Goal: Book appointment/travel/reservation

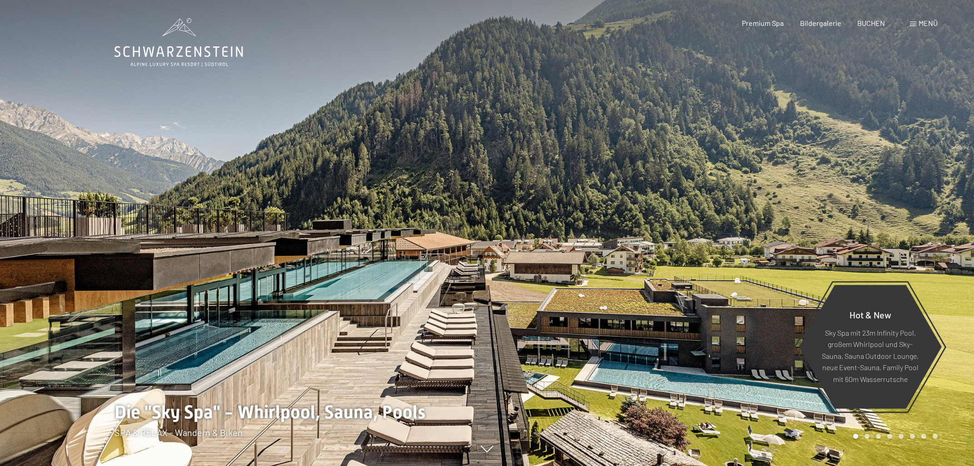
click at [944, 219] on div at bounding box center [730, 233] width 487 height 466
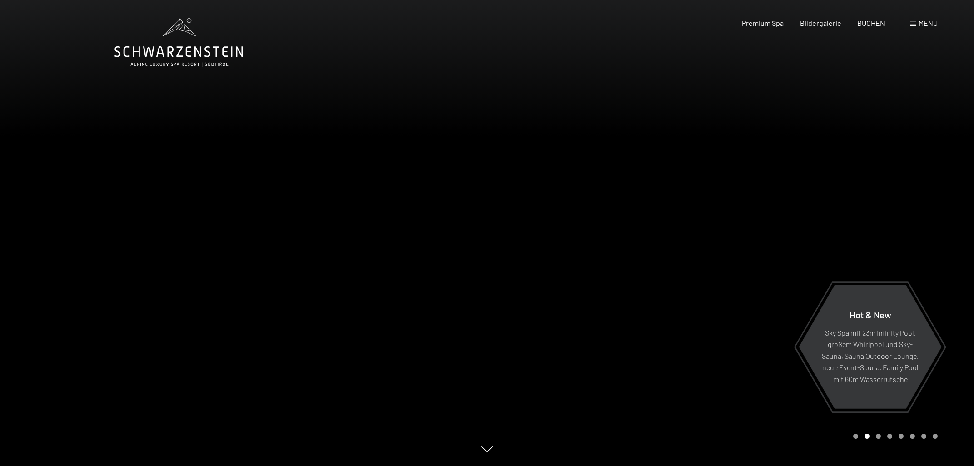
click at [944, 219] on div at bounding box center [730, 233] width 487 height 466
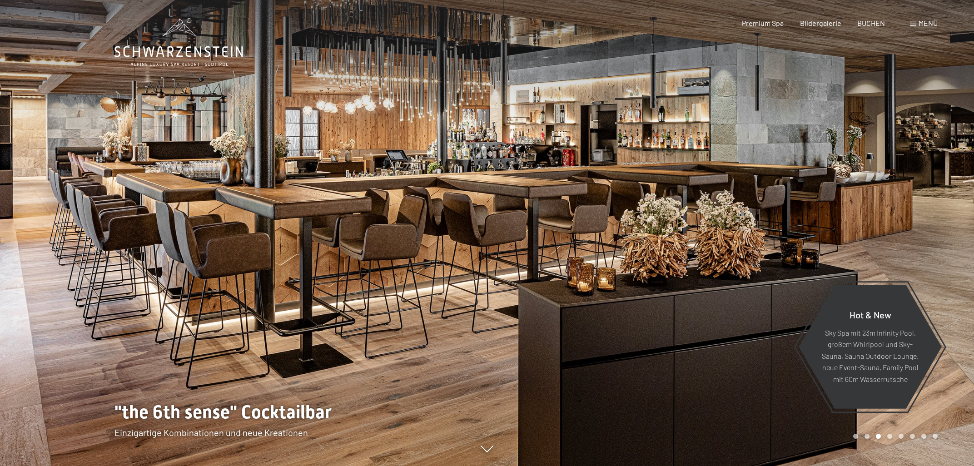
click at [944, 219] on div at bounding box center [730, 233] width 487 height 466
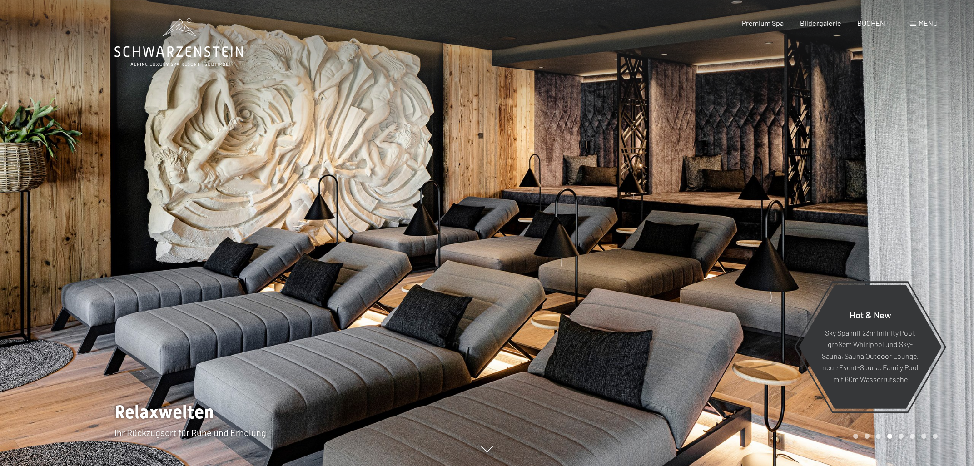
click at [944, 219] on div at bounding box center [730, 233] width 487 height 466
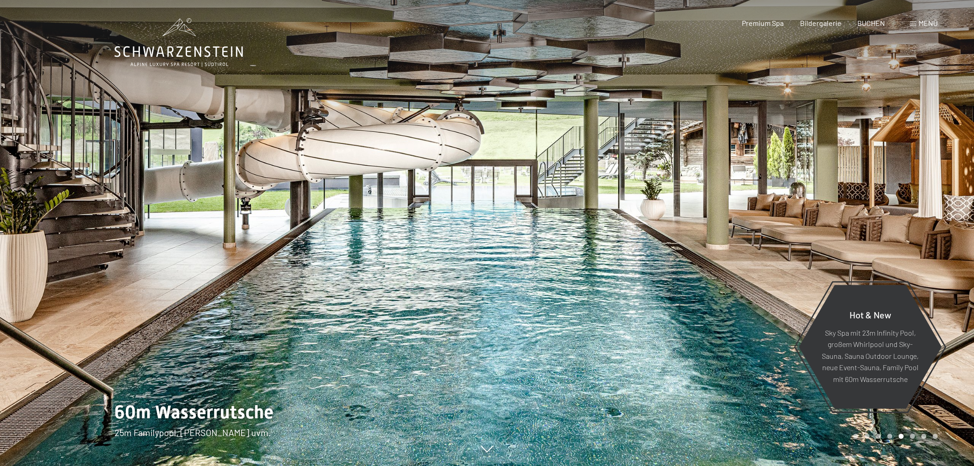
click at [944, 219] on div at bounding box center [730, 233] width 487 height 466
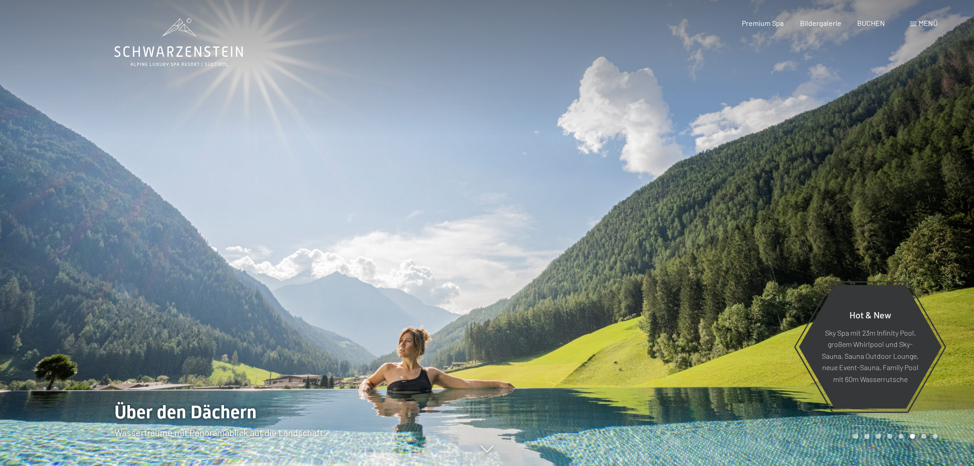
click at [944, 219] on div at bounding box center [730, 233] width 487 height 466
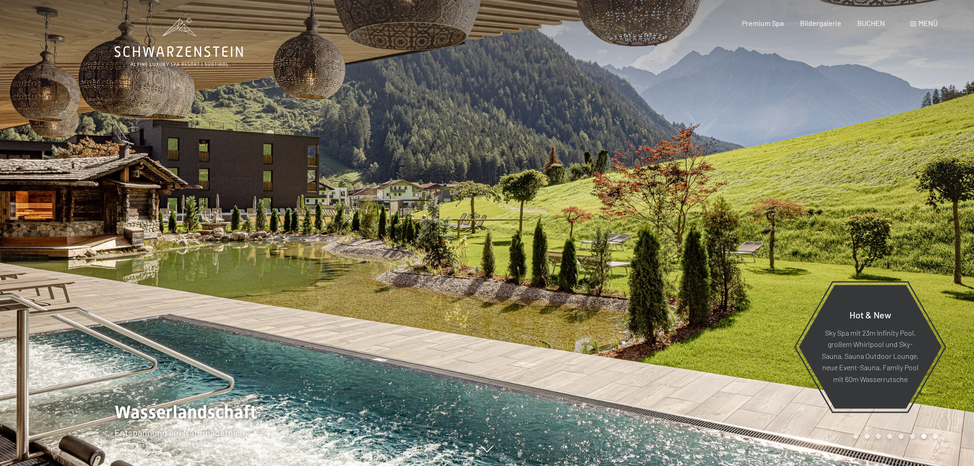
click at [944, 219] on div at bounding box center [730, 233] width 487 height 466
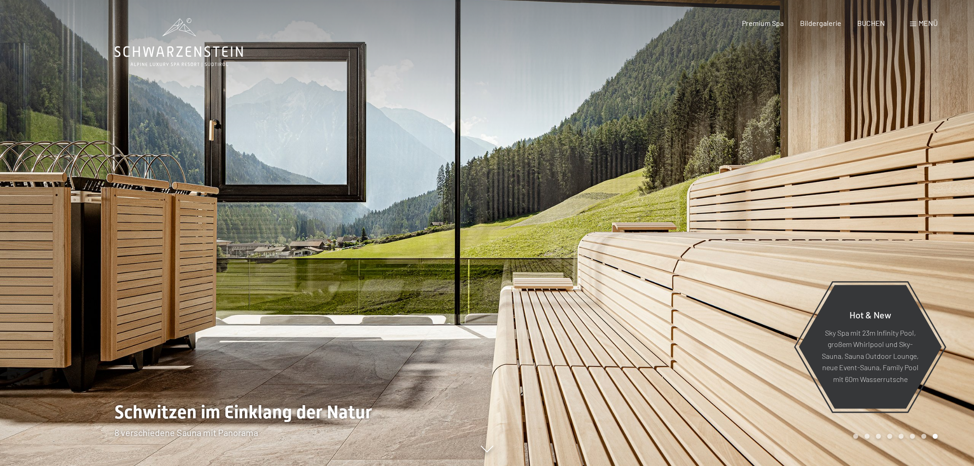
click at [944, 219] on div at bounding box center [730, 233] width 487 height 466
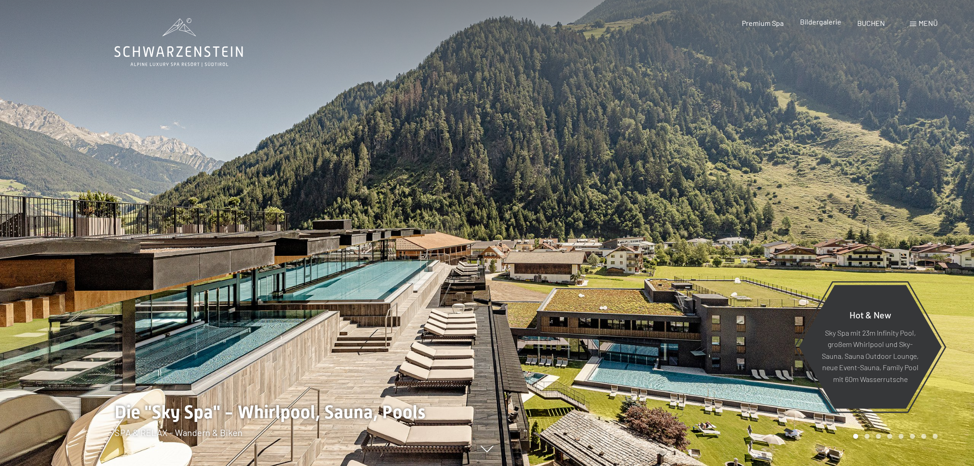
click at [823, 24] on span "Bildergalerie" at bounding box center [820, 21] width 41 height 9
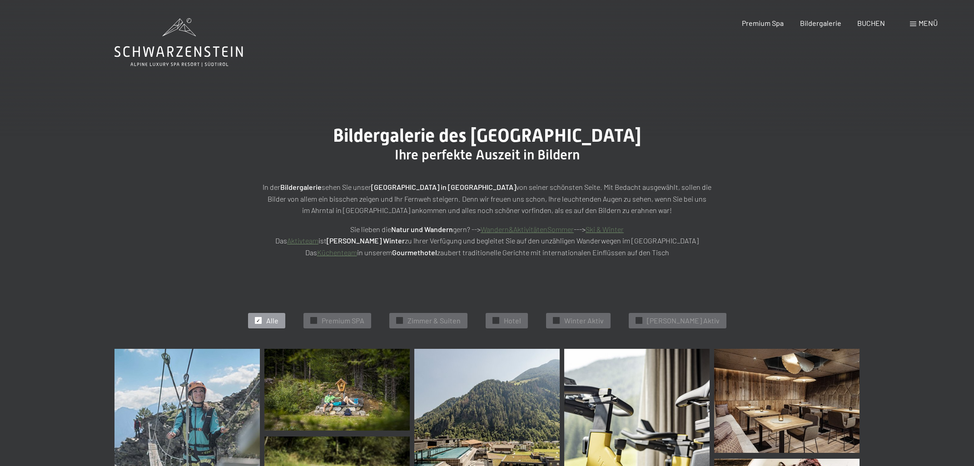
click at [916, 25] on div "Menü" at bounding box center [924, 23] width 28 height 10
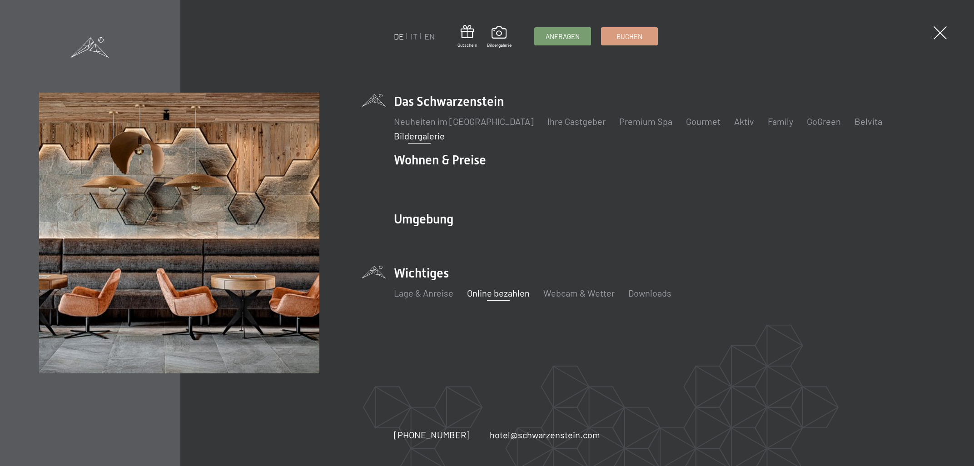
click at [487, 292] on link "Online bezahlen" at bounding box center [498, 293] width 63 height 11
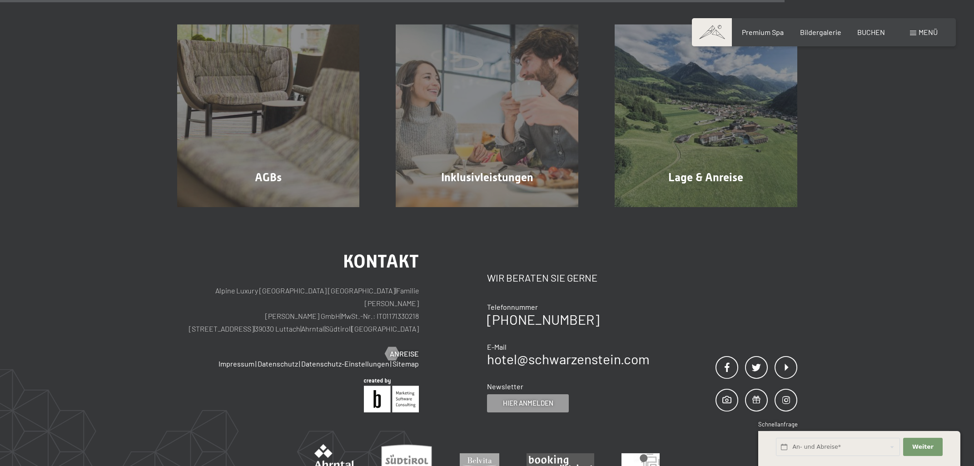
scroll to position [730, 0]
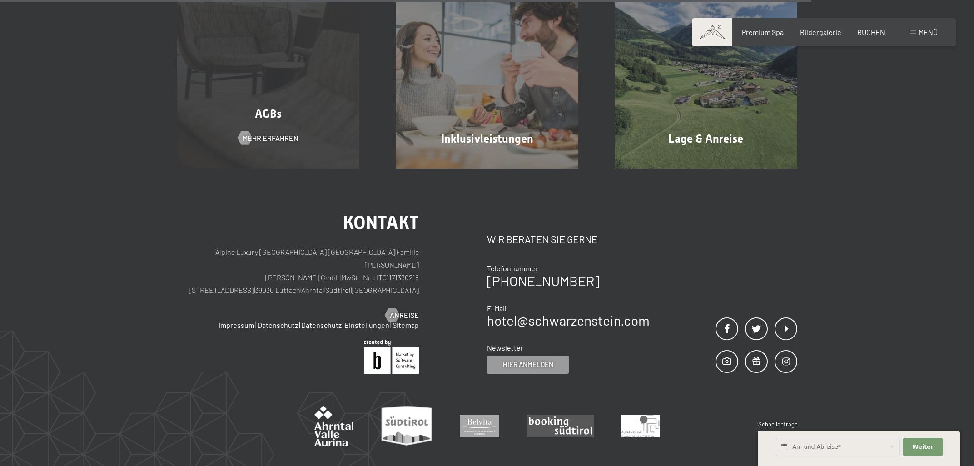
click at [286, 122] on div "AGBs" at bounding box center [268, 114] width 219 height 16
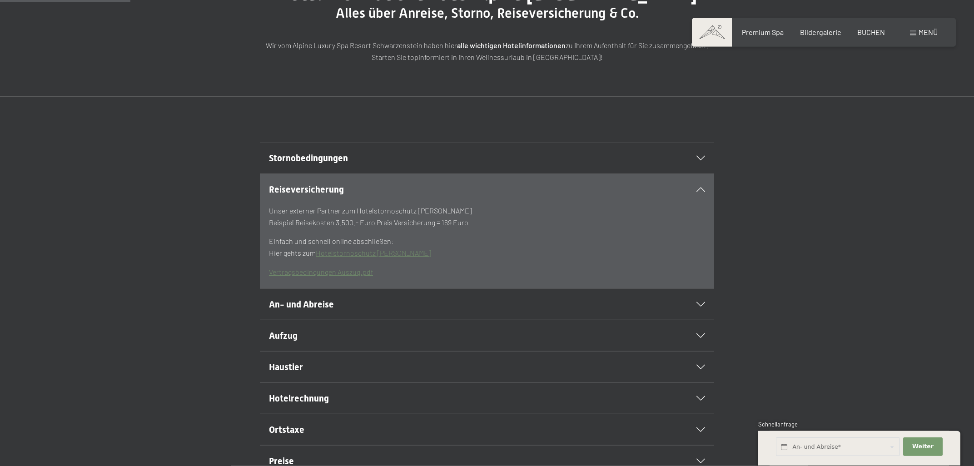
scroll to position [146, 0]
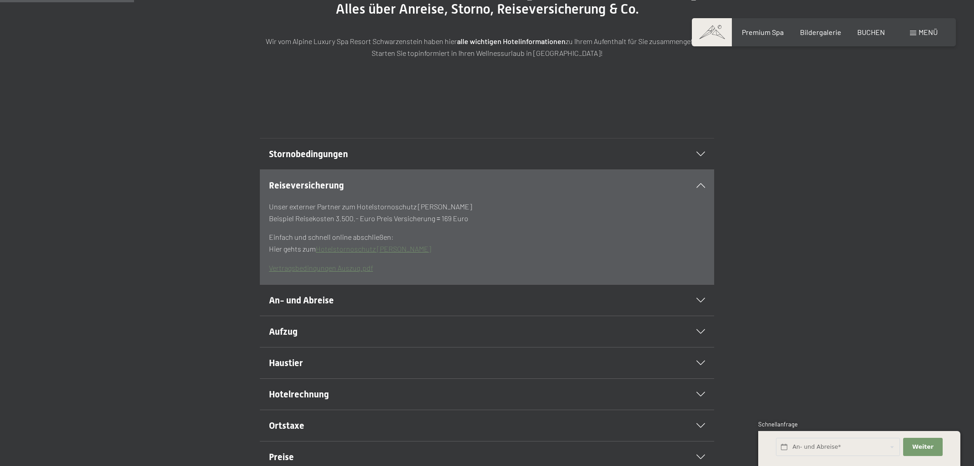
click at [697, 156] on icon at bounding box center [700, 154] width 9 height 5
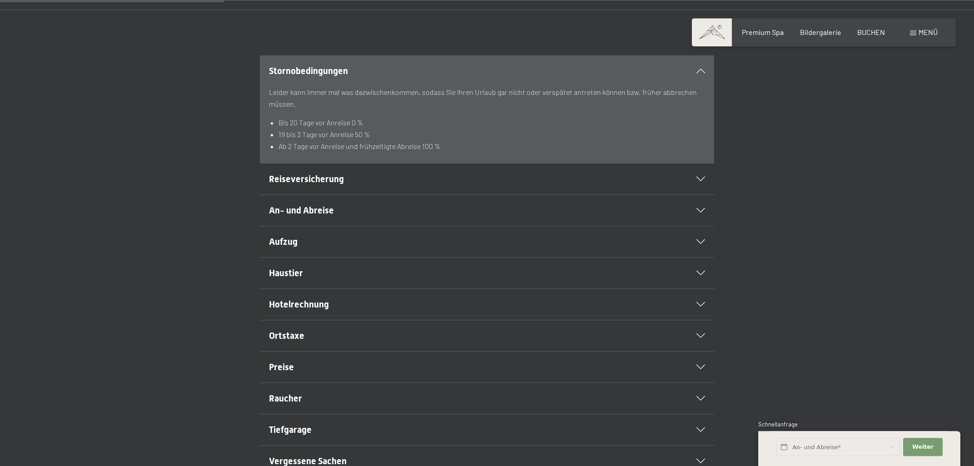
scroll to position [243, 0]
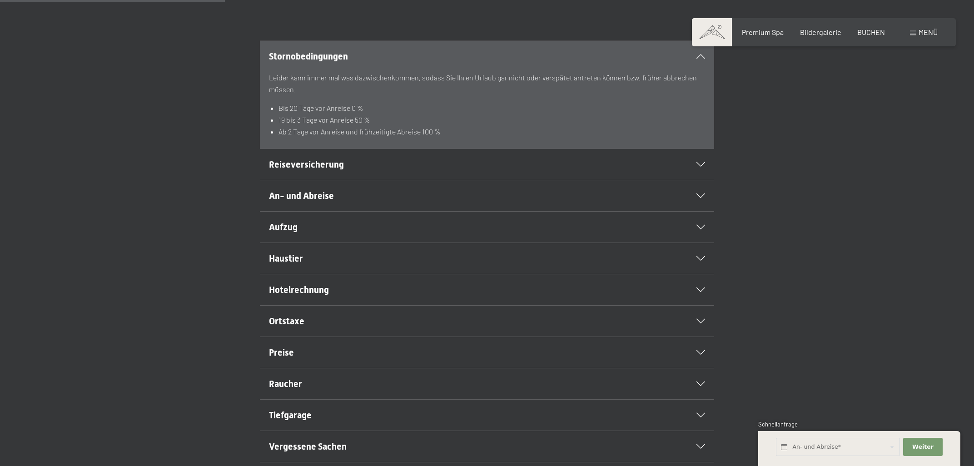
click at [696, 167] on div at bounding box center [695, 164] width 20 height 5
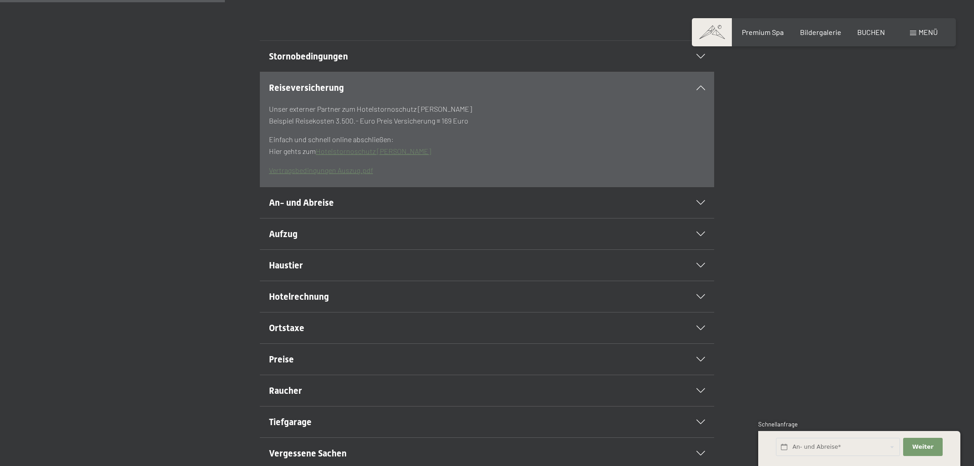
click at [703, 205] on icon at bounding box center [700, 202] width 9 height 5
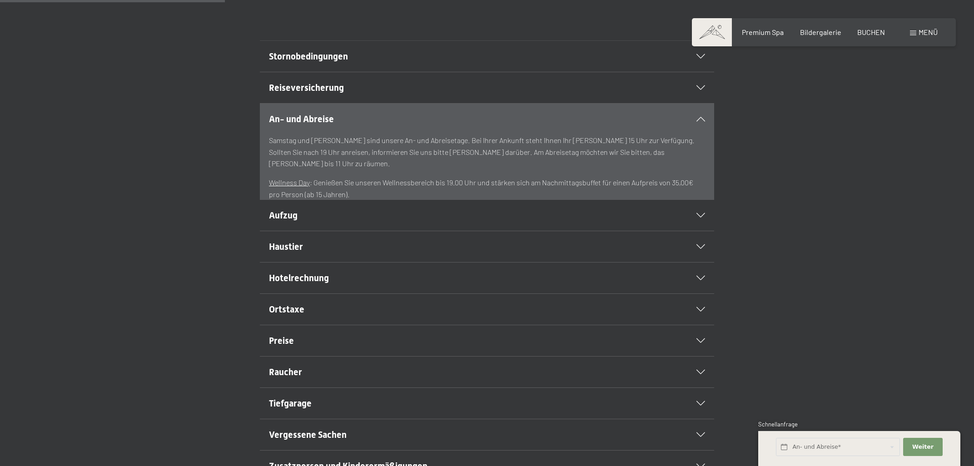
click at [701, 218] on icon at bounding box center [700, 215] width 9 height 5
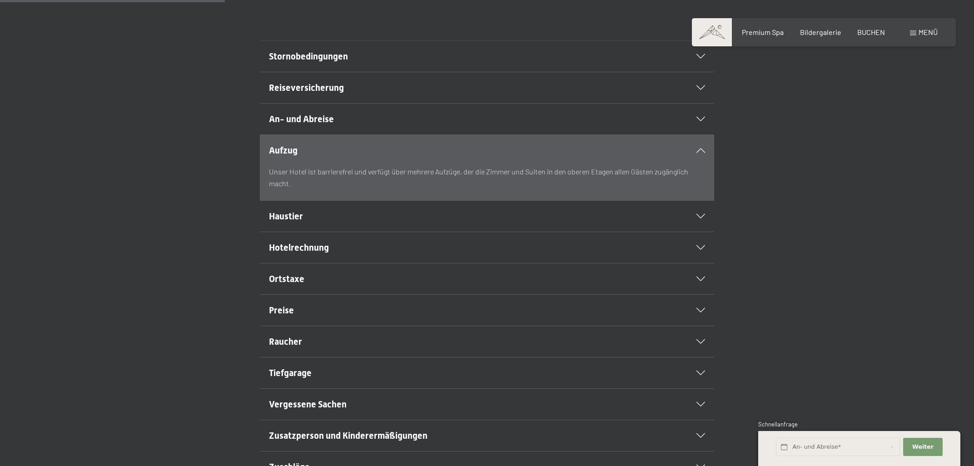
click at [700, 218] on icon at bounding box center [700, 216] width 9 height 5
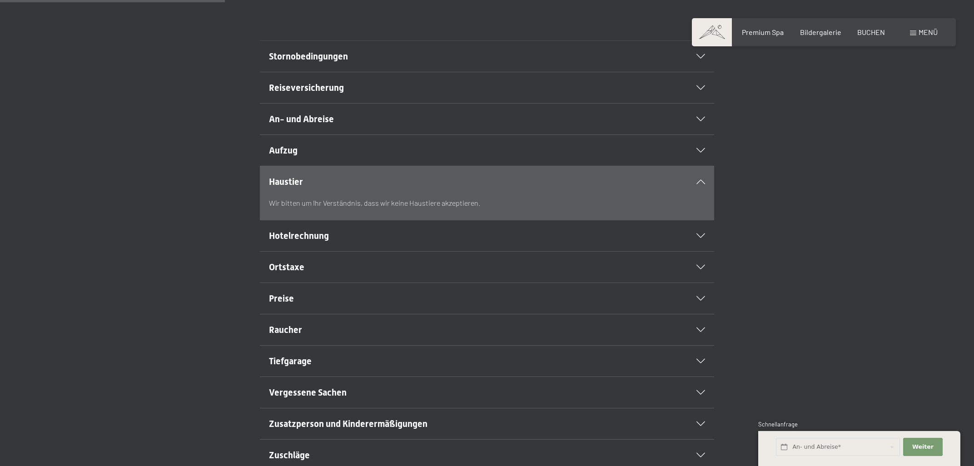
click at [699, 251] on div "Hotelrechnung" at bounding box center [487, 235] width 436 height 31
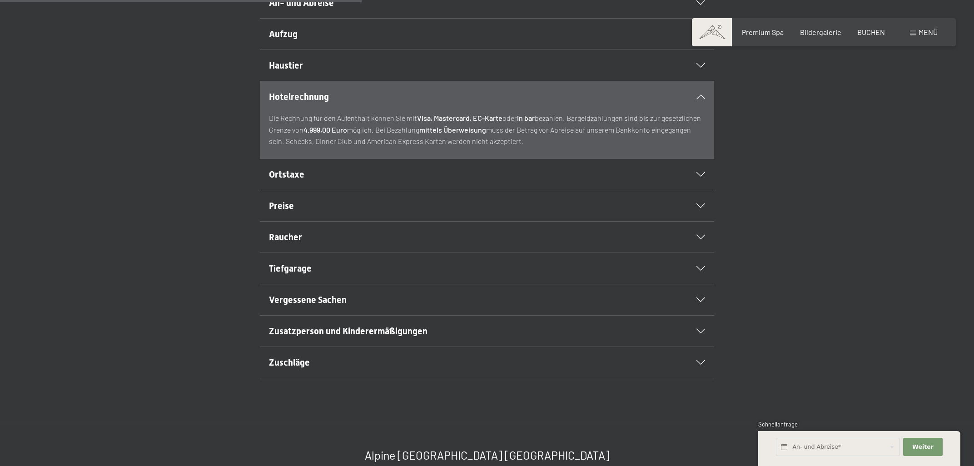
scroll to position [389, 0]
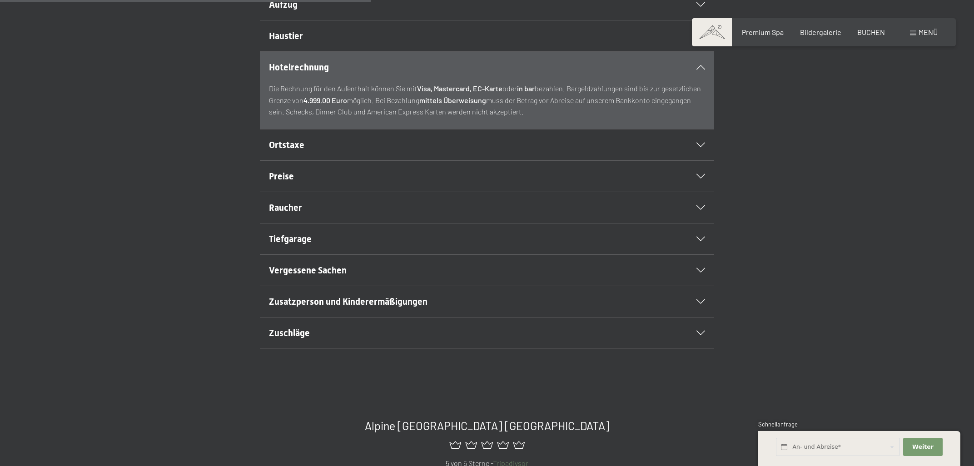
click at [700, 147] on icon at bounding box center [700, 145] width 9 height 5
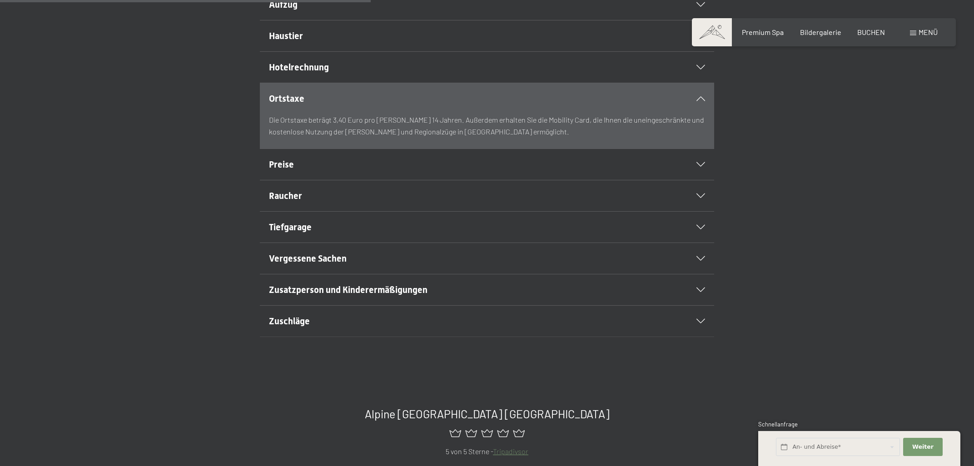
click at [700, 167] on icon at bounding box center [700, 164] width 9 height 5
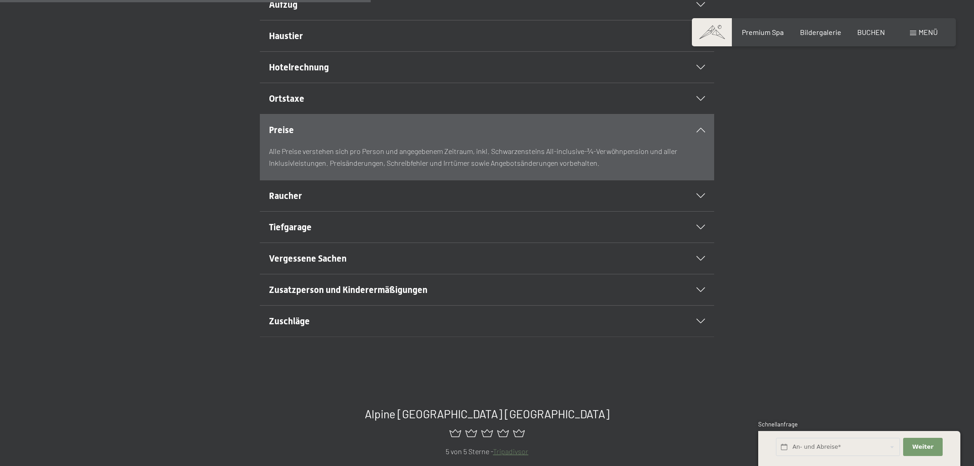
click at [702, 211] on div "Raucher" at bounding box center [487, 195] width 436 height 31
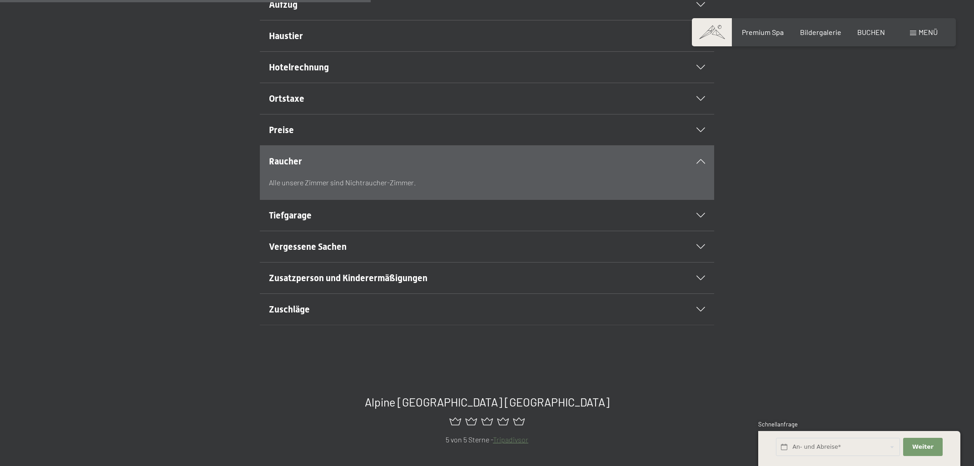
click at [704, 218] on icon at bounding box center [700, 215] width 9 height 5
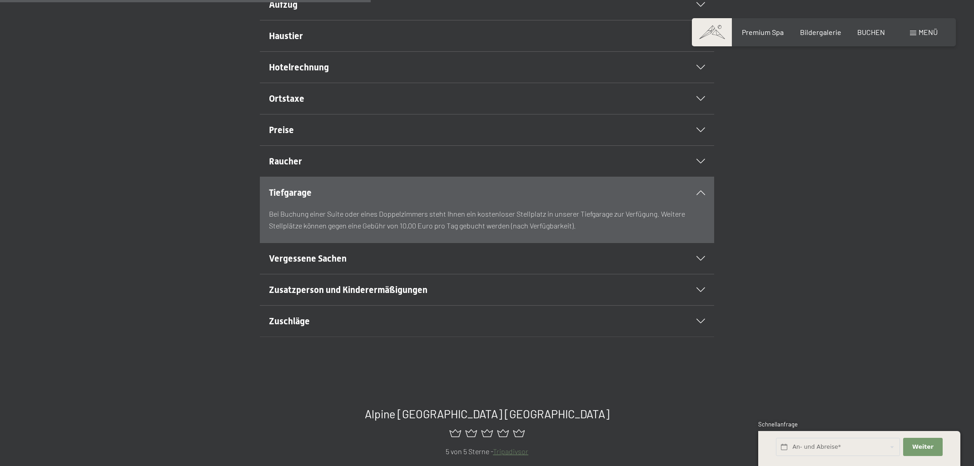
click at [701, 261] on icon at bounding box center [700, 258] width 9 height 5
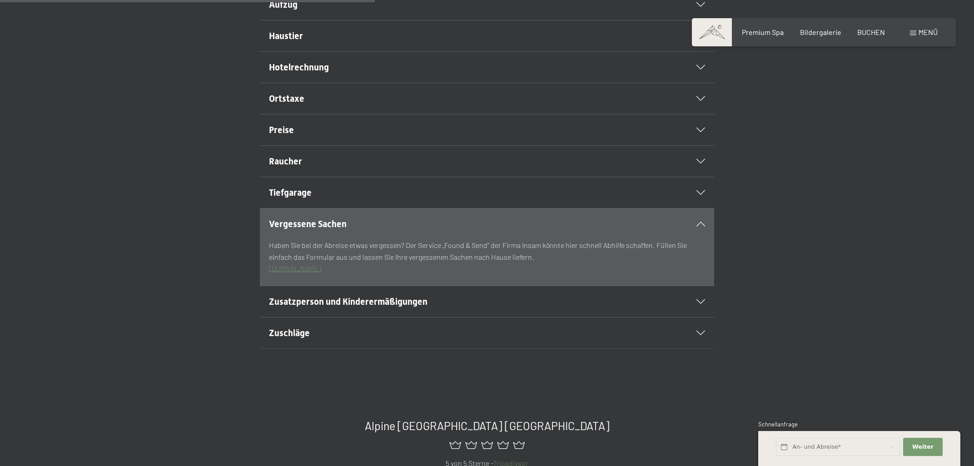
scroll to position [438, 0]
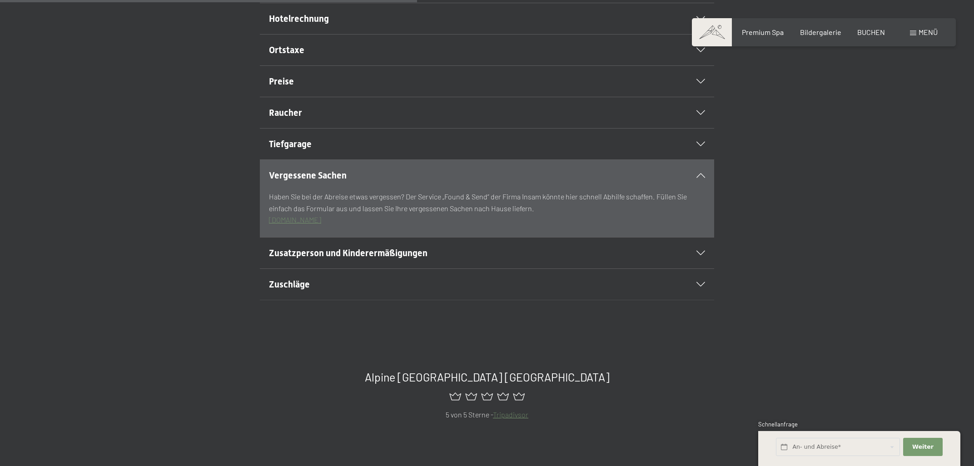
click at [700, 255] on icon at bounding box center [700, 253] width 9 height 5
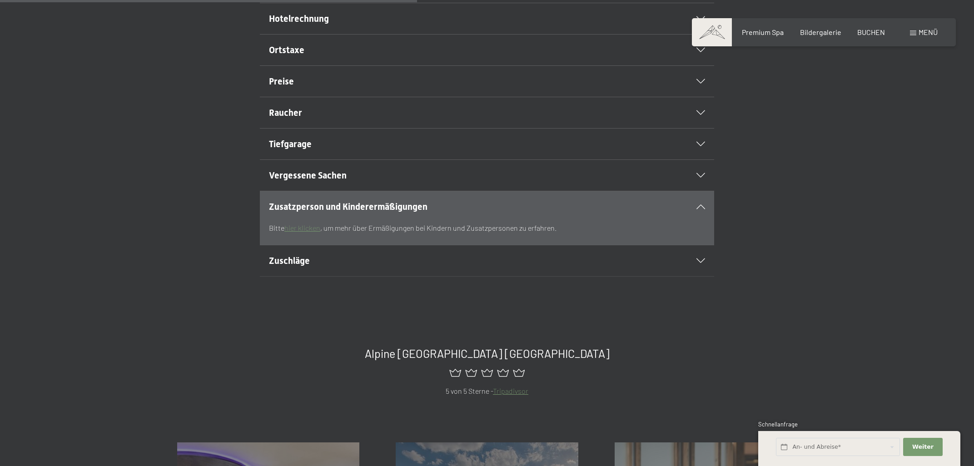
click at [699, 263] on icon at bounding box center [700, 260] width 9 height 5
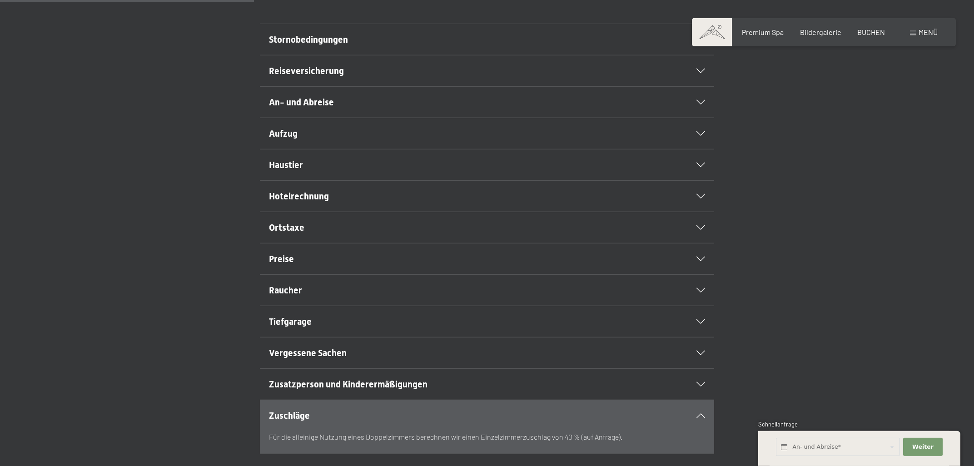
scroll to position [341, 0]
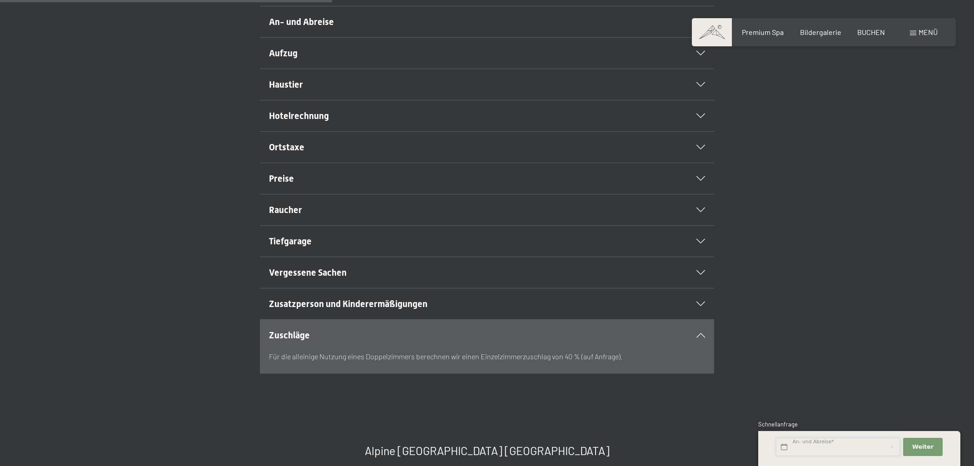
click at [812, 447] on input "text" at bounding box center [838, 447] width 124 height 19
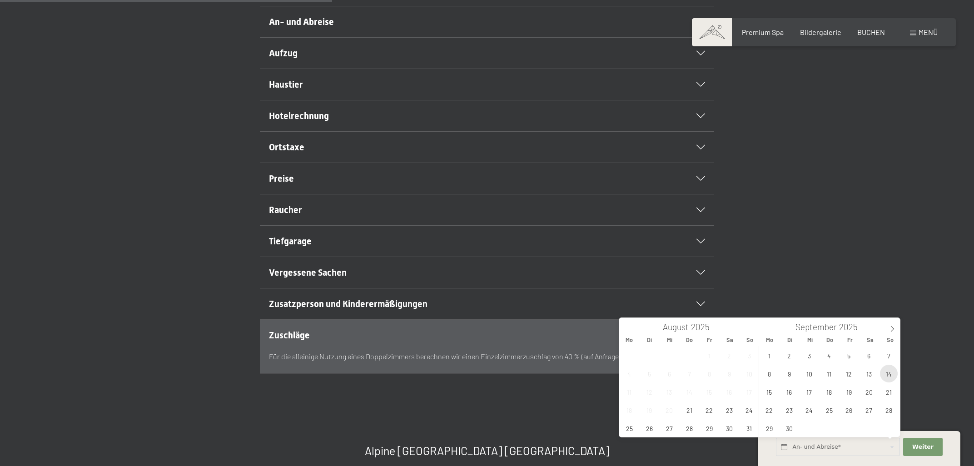
click at [887, 375] on span "14" at bounding box center [889, 374] width 18 height 18
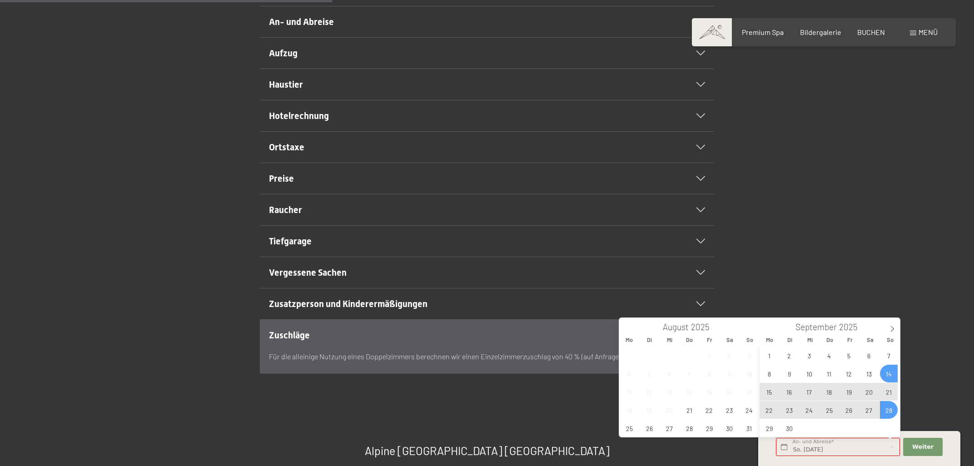
click at [888, 409] on span "28" at bounding box center [889, 410] width 18 height 18
type input "So. 14.09.2025 - So. 28.09.2025"
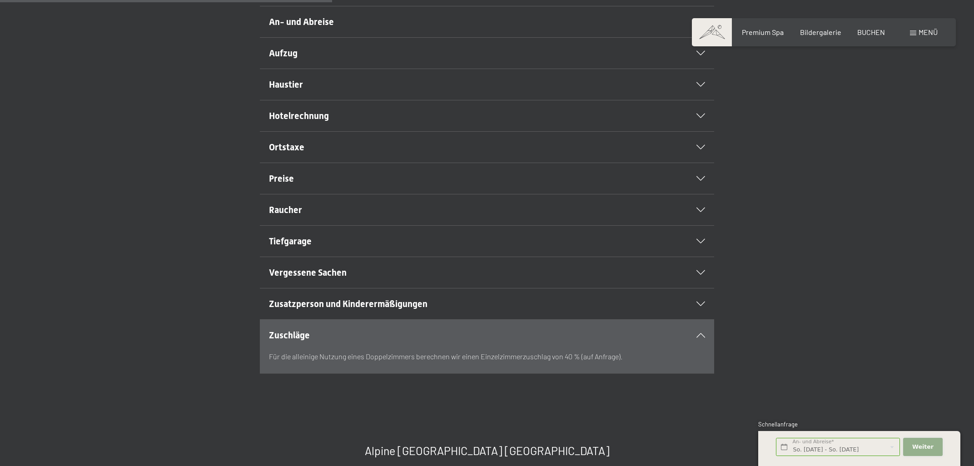
click at [918, 448] on span "Weiter" at bounding box center [922, 447] width 21 height 8
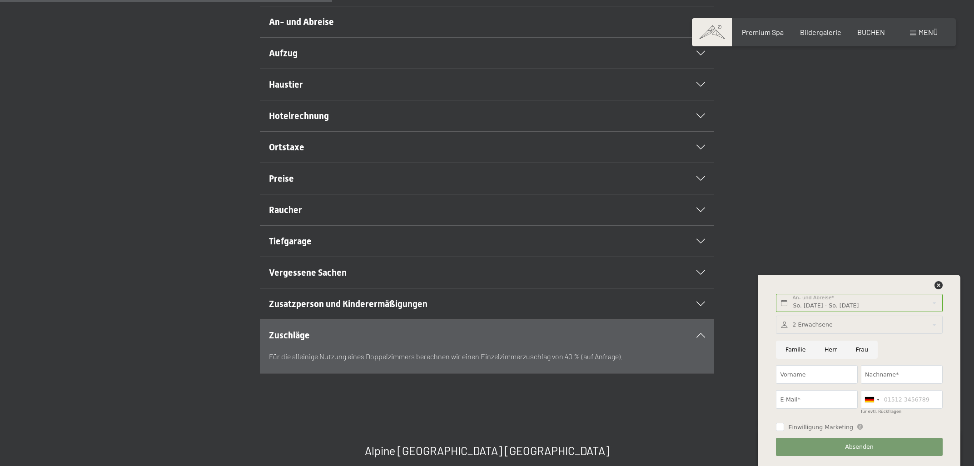
click at [829, 220] on div "Raucher Alle unsere Zimmer sind Nichtraucher-Zimmer." at bounding box center [487, 210] width 688 height 32
click at [938, 286] on icon at bounding box center [938, 285] width 8 height 8
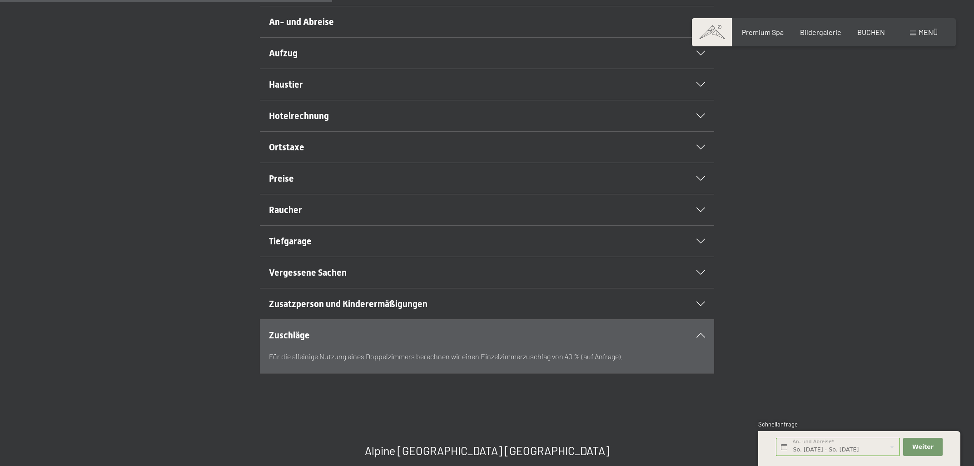
click at [916, 32] on span at bounding box center [913, 33] width 6 height 5
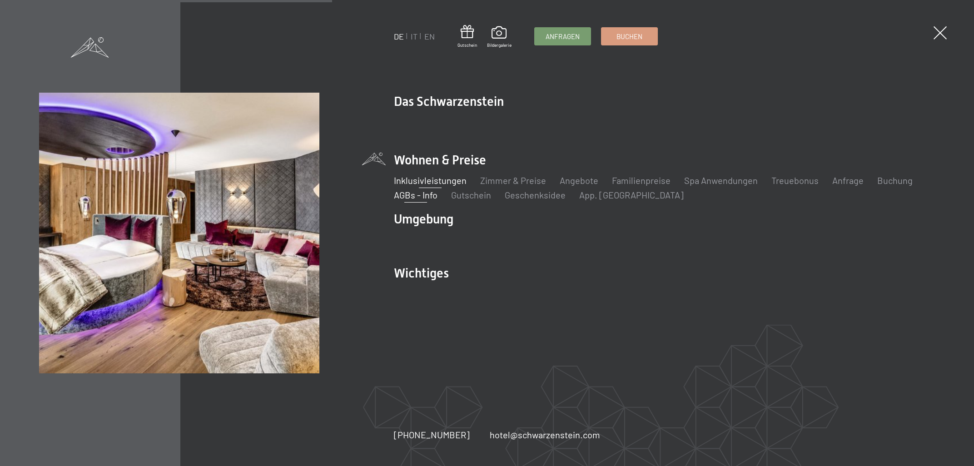
click at [447, 175] on link "Inklusivleistungen" at bounding box center [430, 180] width 73 height 11
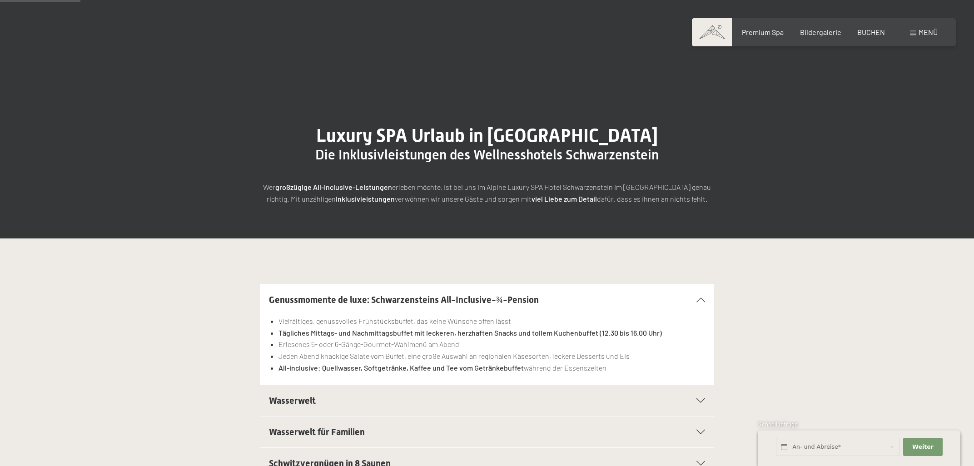
scroll to position [146, 0]
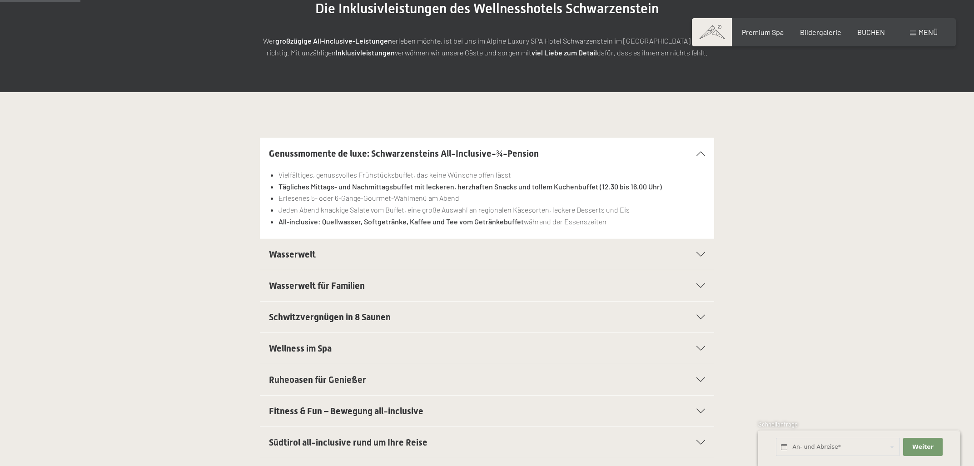
click at [702, 253] on div "Wasserwelt" at bounding box center [487, 254] width 436 height 31
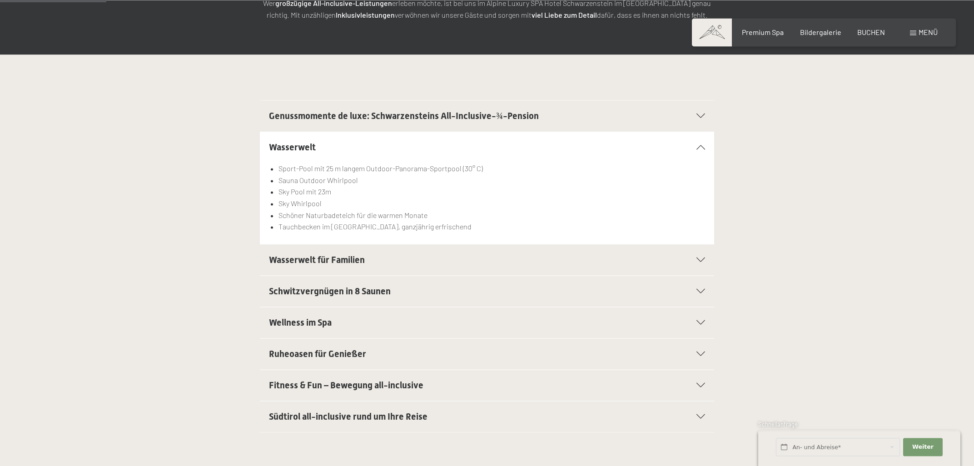
scroll to position [194, 0]
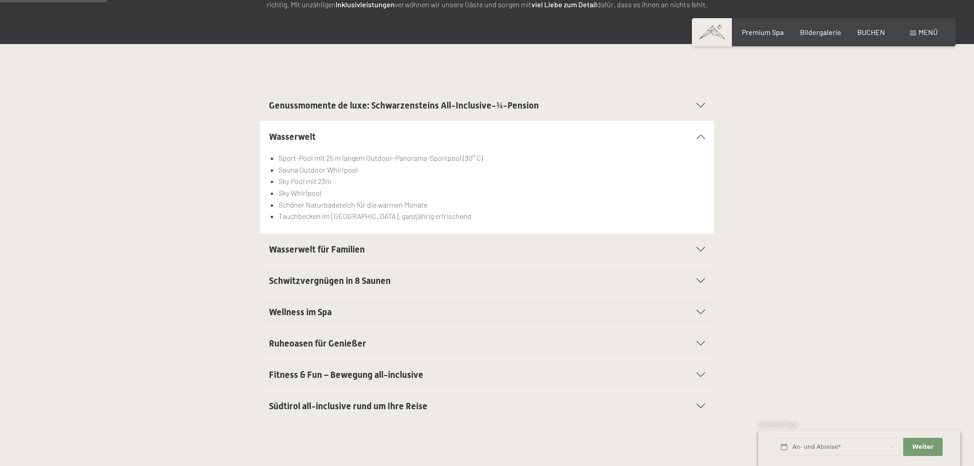
click at [703, 249] on icon at bounding box center [700, 249] width 9 height 5
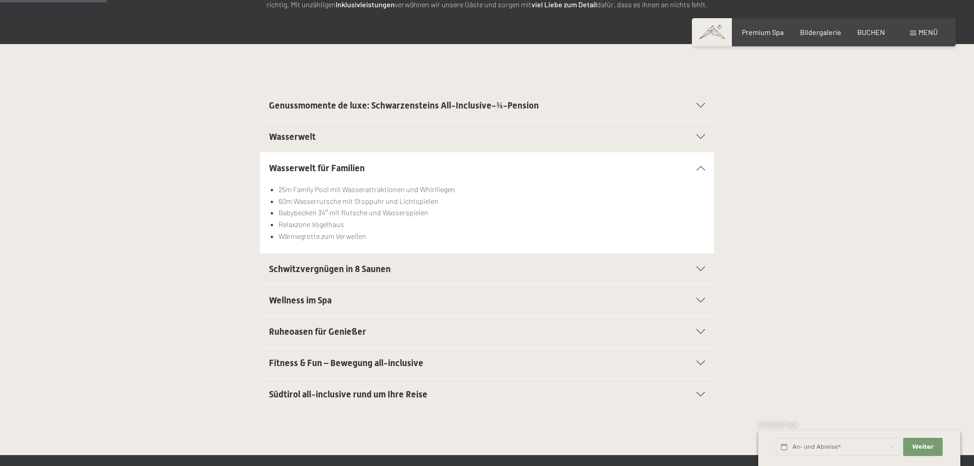
click at [700, 266] on div "Schwitzvergnügen in 8 Saunen" at bounding box center [487, 268] width 436 height 31
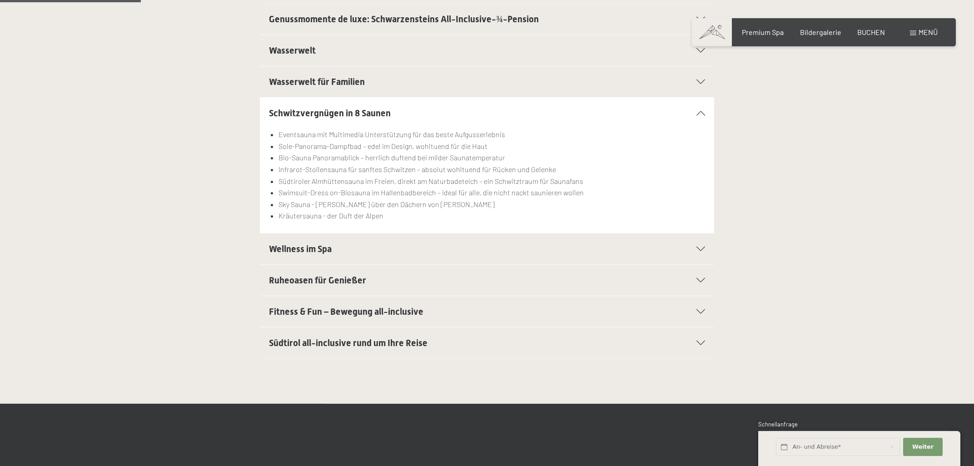
scroll to position [292, 0]
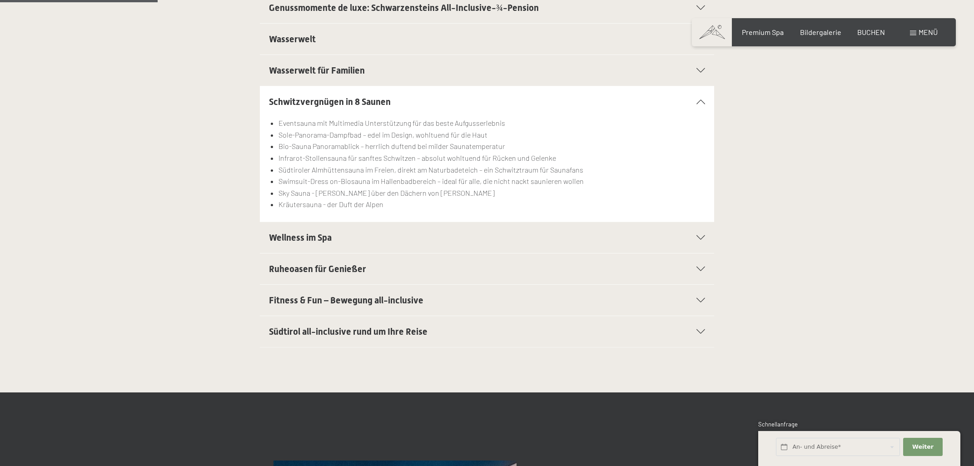
click at [698, 270] on icon at bounding box center [700, 269] width 9 height 5
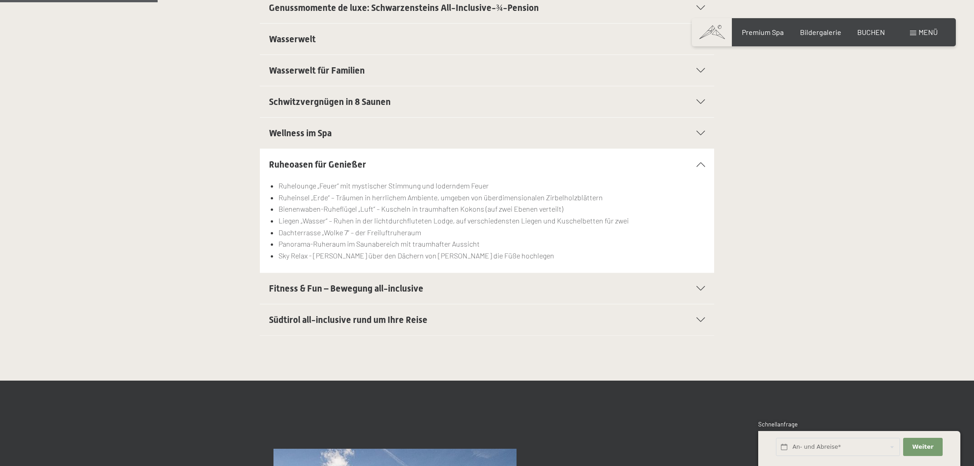
click at [701, 291] on icon at bounding box center [700, 288] width 9 height 5
